Goal: Task Accomplishment & Management: Use online tool/utility

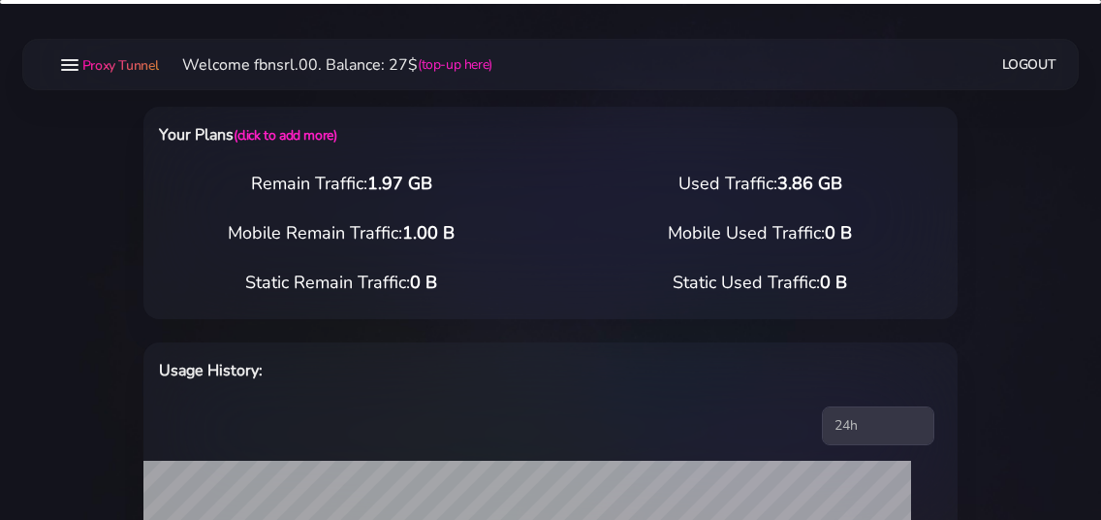
select select "static"
select select "IT"
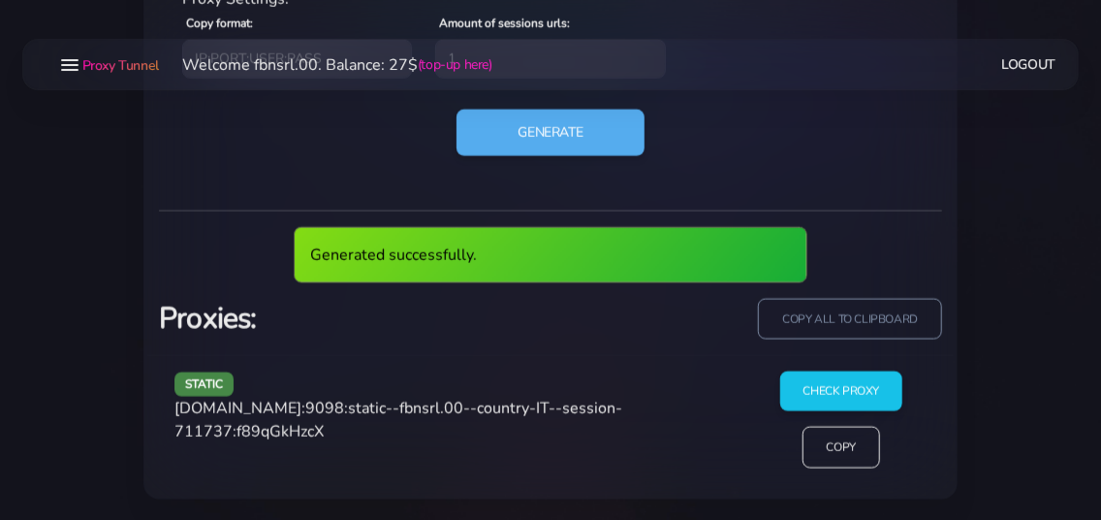
scroll to position [969, 0]
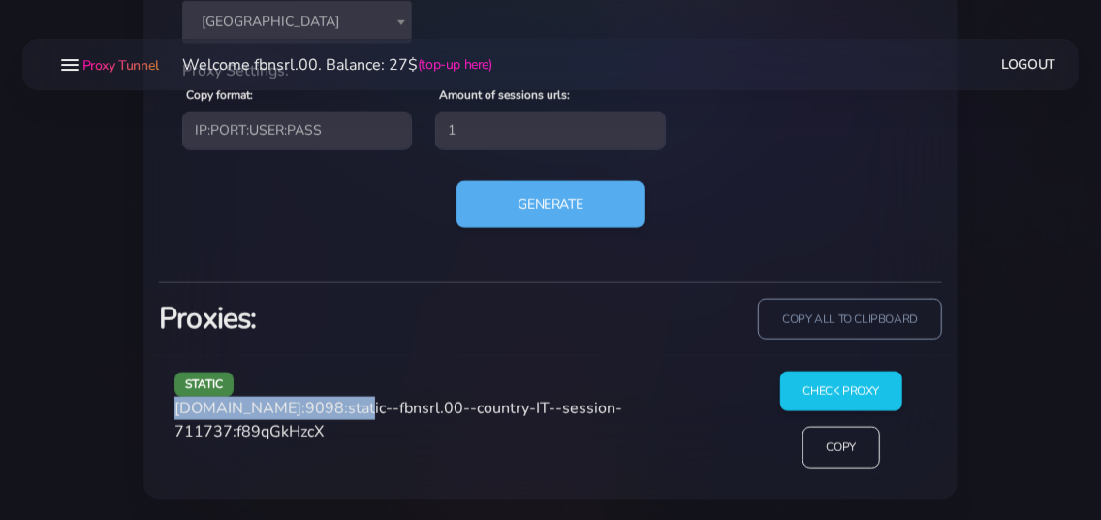
drag, startPoint x: 176, startPoint y: 409, endPoint x: 342, endPoint y: 407, distance: 165.7
click at [342, 407] on span "[DOMAIN_NAME]:9098:static--fbnsrl.00--country-IT--session-711737:f89qGkHzcX" at bounding box center [398, 419] width 448 height 45
copy span "[DOMAIN_NAME]:9098"
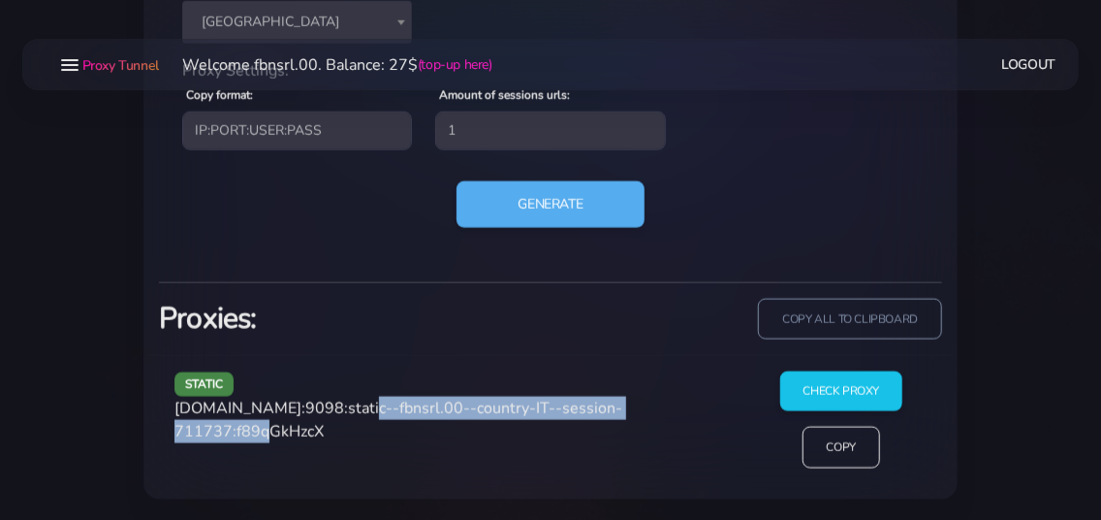
drag, startPoint x: 347, startPoint y: 406, endPoint x: 286, endPoint y: 431, distance: 66.1
click at [286, 431] on span "[DOMAIN_NAME]:9098:static--fbnsrl.00--country-IT--session-711737:f89qGkHzcX" at bounding box center [398, 419] width 448 height 45
copy span "static--fbnsrl.00--country-IT--session-711737"
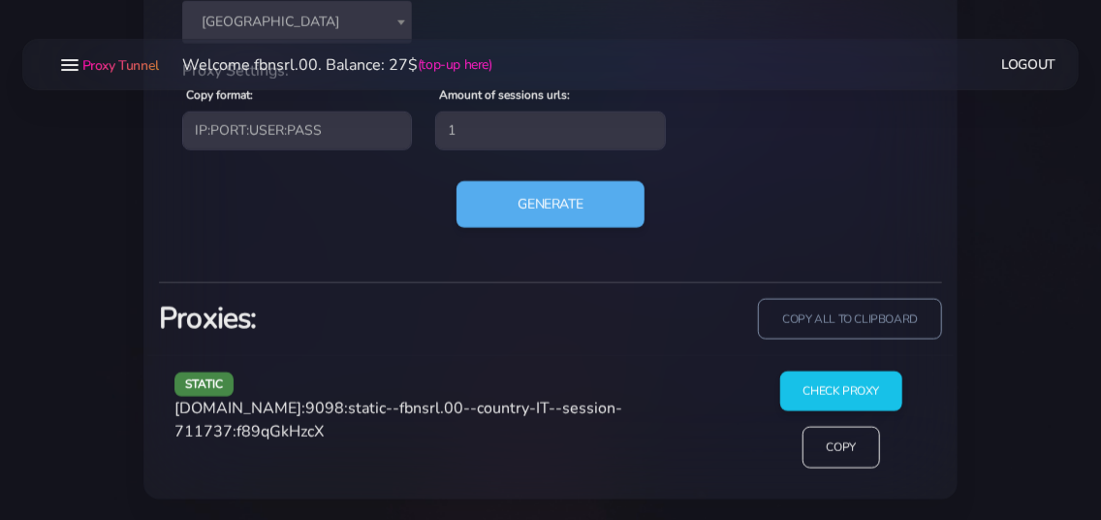
click at [325, 431] on span "[DOMAIN_NAME]:9098:static--fbnsrl.00--country-IT--session-711737:f89qGkHzcX" at bounding box center [398, 419] width 448 height 45
copy span "f89qGkHzcX"
